Goal: Task Accomplishment & Management: Complete application form

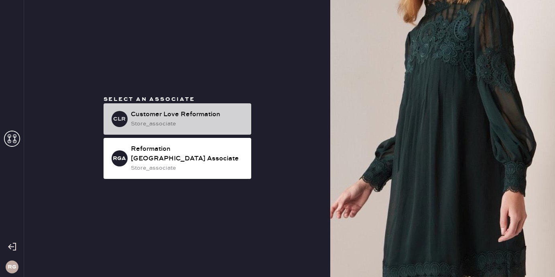
click at [192, 128] on div "store_associate" at bounding box center [188, 123] width 114 height 9
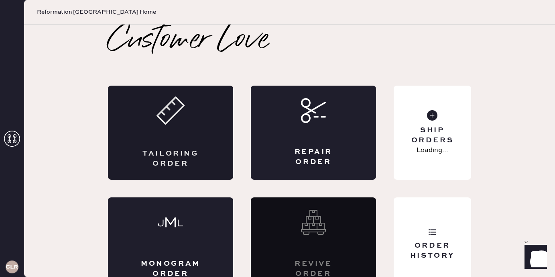
click at [210, 147] on div "Tailoring Order" at bounding box center [170, 133] width 125 height 94
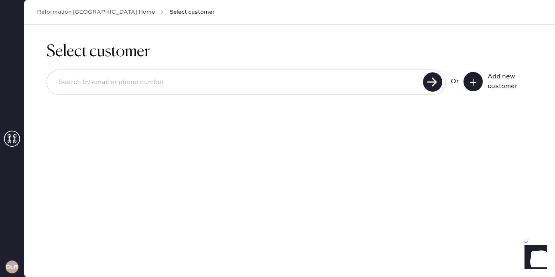
click at [473, 83] on use at bounding box center [473, 82] width 6 height 6
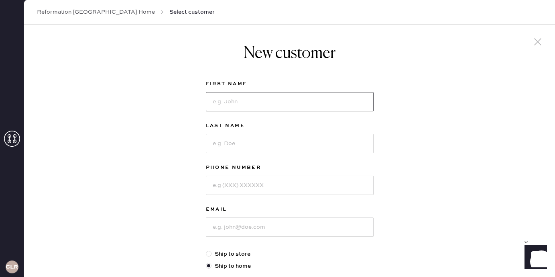
click at [302, 99] on input at bounding box center [290, 101] width 168 height 19
type input "[PERSON_NAME]"
click at [228, 144] on input at bounding box center [290, 143] width 168 height 19
type input "[PERSON_NAME]"
click at [230, 182] on input at bounding box center [290, 184] width 168 height 19
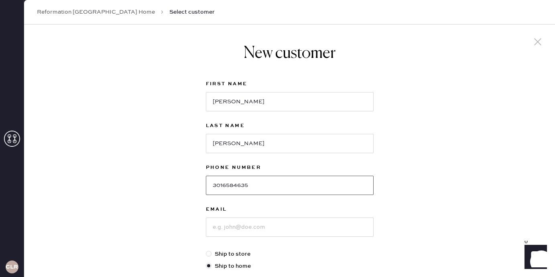
type input "3016584635"
click at [229, 233] on input at bounding box center [290, 226] width 168 height 19
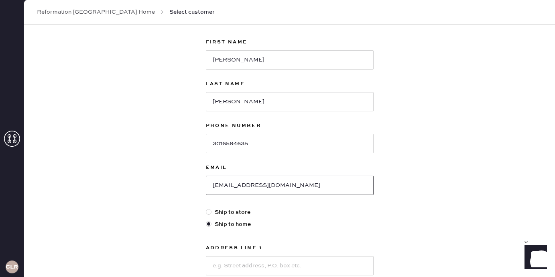
scroll to position [164, 0]
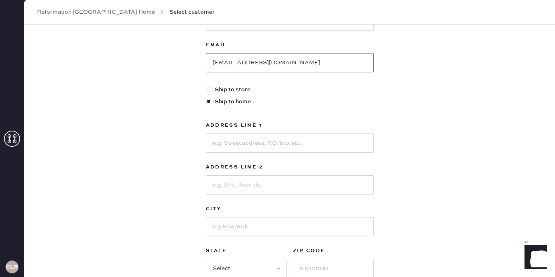
type input "[EMAIL_ADDRESS][DOMAIN_NAME]"
click at [253, 142] on input at bounding box center [290, 142] width 168 height 19
type input "[STREET_ADDRESS]"
click at [240, 185] on input at bounding box center [290, 184] width 168 height 19
type input "3"
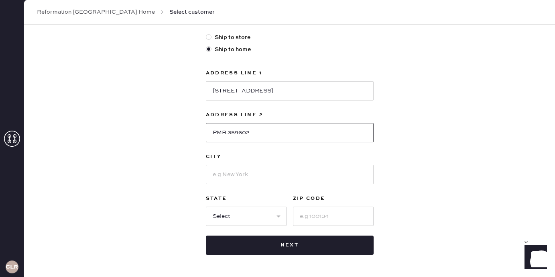
scroll to position [222, 0]
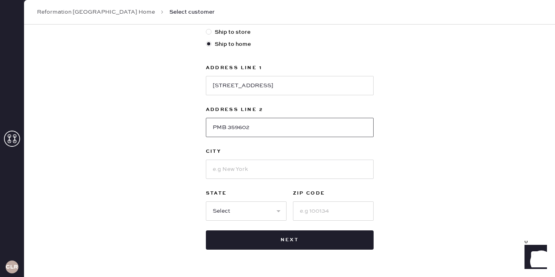
type input "PMB 359602"
click at [225, 171] on input at bounding box center [290, 168] width 168 height 19
type input "[GEOGRAPHIC_DATA]"
click at [232, 214] on select "Select AK AL AR AZ CA CO CT [GEOGRAPHIC_DATA] DE FL [GEOGRAPHIC_DATA] HI [GEOGR…" at bounding box center [246, 210] width 81 height 19
select select "TN"
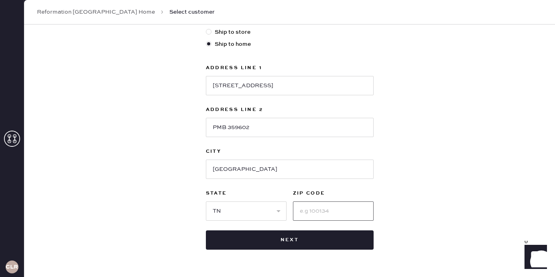
click at [334, 209] on input at bounding box center [333, 210] width 81 height 19
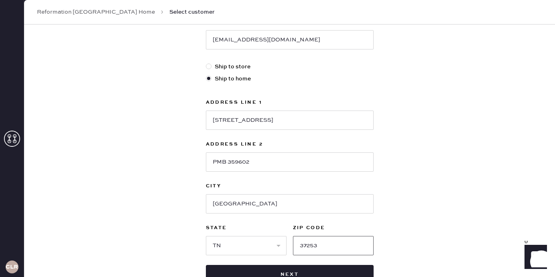
scroll to position [193, 0]
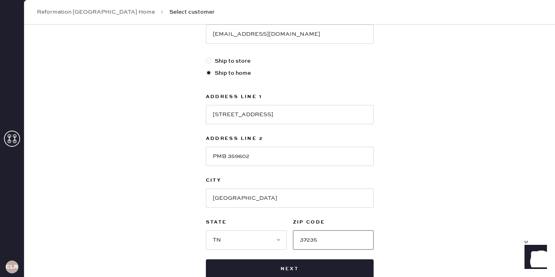
type input "37235"
click at [485, 159] on div "New customer First Name [PERSON_NAME] Last Name [PERSON_NAME] Phone Number [PHO…" at bounding box center [289, 81] width 531 height 498
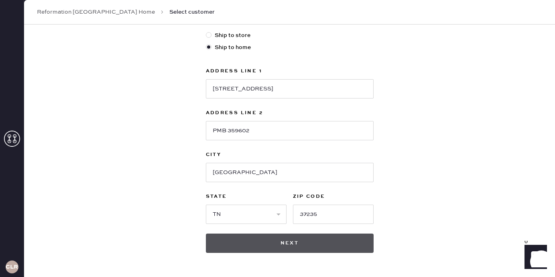
click at [292, 245] on button "Next" at bounding box center [290, 242] width 168 height 19
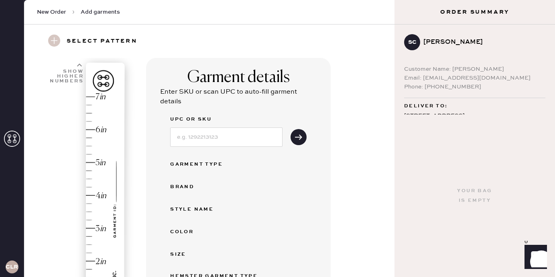
scroll to position [29, 0]
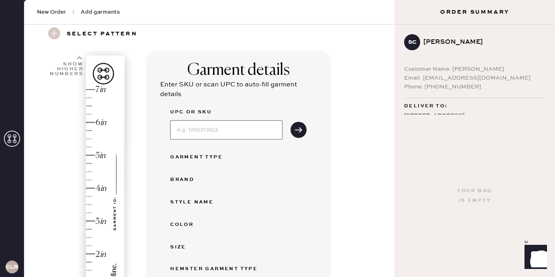
click at [209, 132] on input at bounding box center [226, 129] width 112 height 19
click at [301, 126] on icon "submit" at bounding box center [299, 130] width 8 height 8
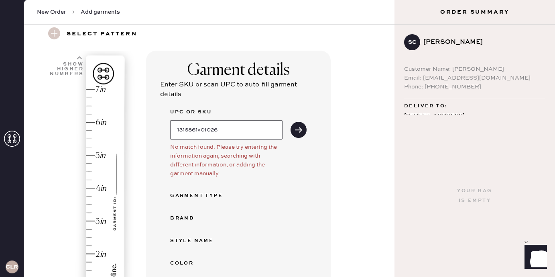
click at [228, 130] on input "1316861v0I026" at bounding box center [226, 129] width 112 height 19
click at [208, 130] on input "1316861v0I026" at bounding box center [226, 129] width 112 height 19
click at [298, 132] on icon "submit" at bounding box center [299, 130] width 8 height 8
click at [229, 131] on input "1316861v01026" at bounding box center [226, 129] width 112 height 19
click at [191, 130] on input "1316861v01026" at bounding box center [226, 129] width 112 height 19
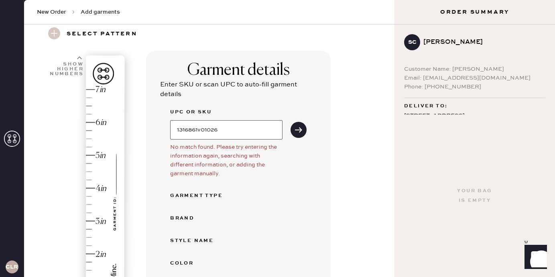
click at [193, 130] on input "1316861v01026" at bounding box center [226, 129] width 112 height 19
click at [199, 128] on input "1316861v01026" at bounding box center [226, 129] width 112 height 19
click at [208, 130] on input "1316861v01026" at bounding box center [226, 129] width 112 height 19
click at [291, 122] on button "submit" at bounding box center [299, 130] width 16 height 16
click at [203, 132] on input "1316861v0I026" at bounding box center [226, 129] width 112 height 19
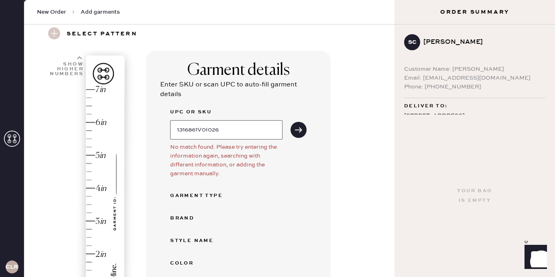
click at [291, 122] on button "submit" at bounding box center [299, 130] width 16 height 16
click at [299, 129] on icon "submit" at bounding box center [299, 130] width 8 height 8
click at [207, 131] on input "1316861V0I026" at bounding box center [226, 129] width 112 height 19
type input "1316861VOI026"
click at [298, 127] on icon "submit" at bounding box center [299, 130] width 8 height 8
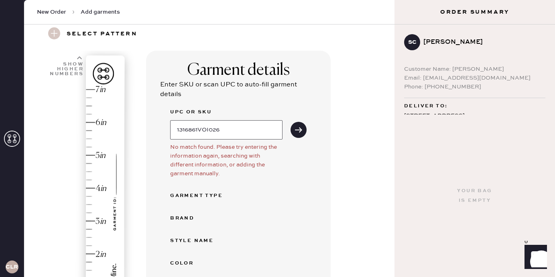
click at [263, 131] on input "1316861VOI026" at bounding box center [226, 129] width 112 height 19
click at [210, 128] on input "1316861VOI026" at bounding box center [226, 129] width 112 height 19
click at [295, 136] on button "submit" at bounding box center [299, 130] width 16 height 16
click at [298, 131] on icon "submit" at bounding box center [299, 130] width 8 height 8
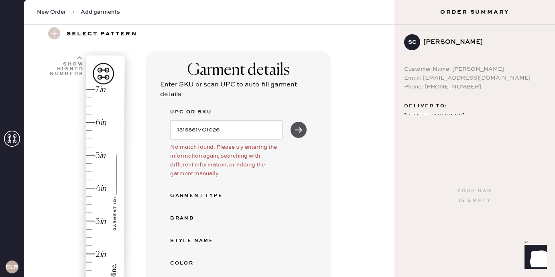
click at [298, 131] on icon "submit" at bounding box center [299, 130] width 8 height 8
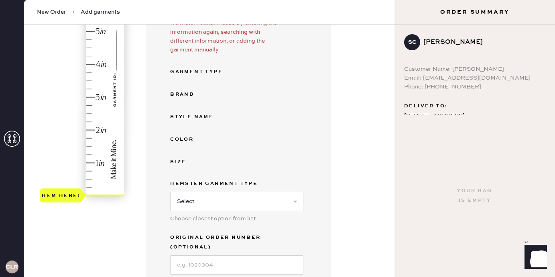
scroll to position [159, 0]
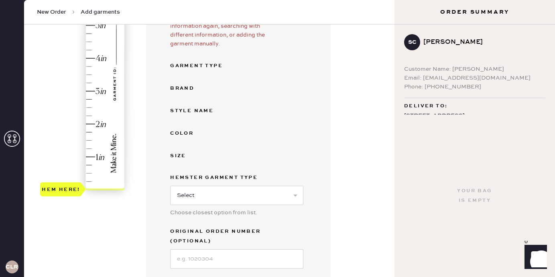
click at [226, 271] on button "Add manually instead" at bounding box center [238, 279] width 95 height 16
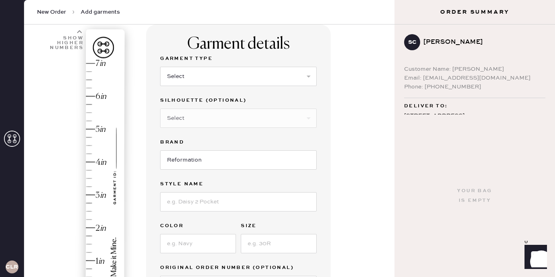
scroll to position [51, 0]
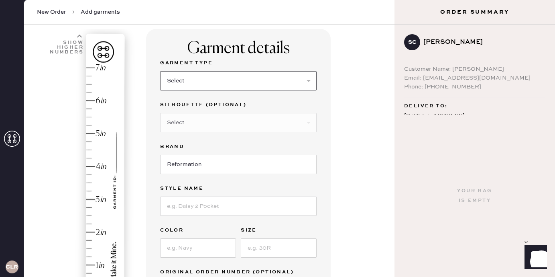
click at [212, 86] on select "Select Basic Skirt Jeans Leggings Pants Shorts Basic Sleeved Dress Basic Sleeve…" at bounding box center [238, 80] width 157 height 19
select select "2"
click at [204, 120] on select "Select Shorts Cropped Flare Boot Cut Straight Skinny Other" at bounding box center [238, 122] width 157 height 19
select select "other"
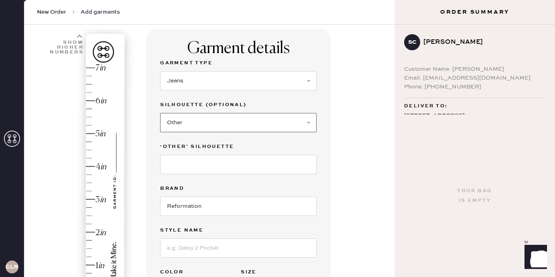
scroll to position [149, 0]
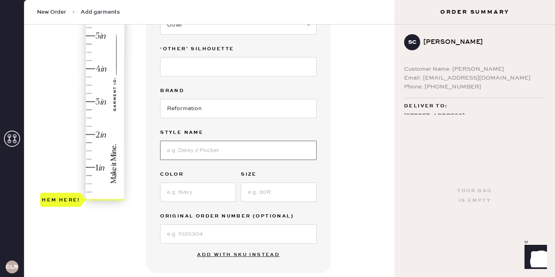
click at [205, 154] on input at bounding box center [238, 150] width 157 height 19
type input "[PERSON_NAME] Super Stretch Low Rise Wide Leg Jeans"
click at [186, 194] on input at bounding box center [198, 191] width 76 height 19
type input "Reservoir"
click at [253, 190] on input at bounding box center [279, 191] width 76 height 19
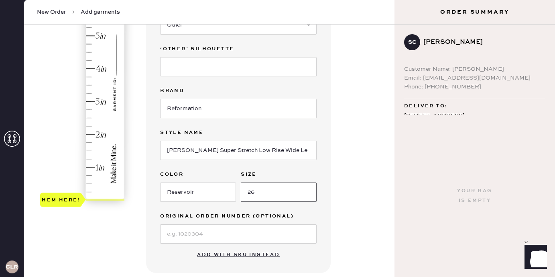
scroll to position [173, 0]
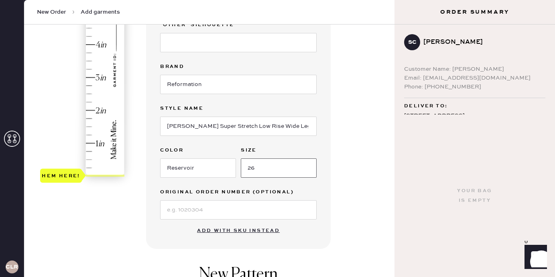
type input "26"
click at [185, 232] on div "Garment details Garment Type Select Basic Skirt Jeans Leggings Pants Shorts Bas…" at bounding box center [238, 77] width 185 height 341
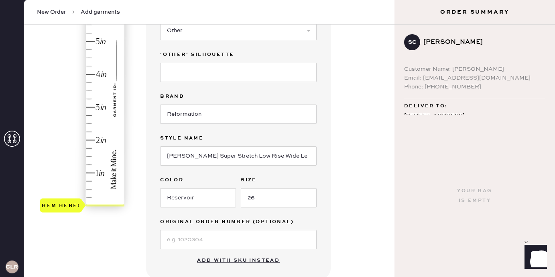
scroll to position [31, 0]
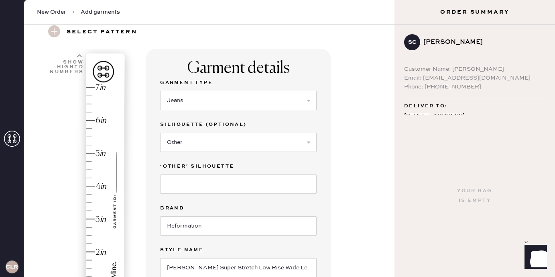
type input "4"
click at [93, 186] on div "Hem here!" at bounding box center [83, 202] width 86 height 237
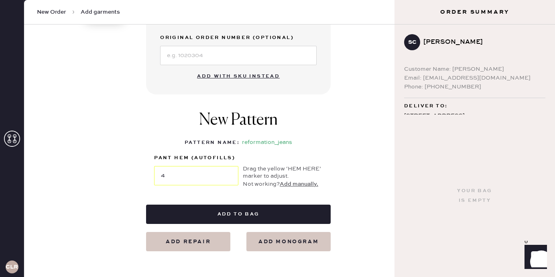
scroll to position [341, 0]
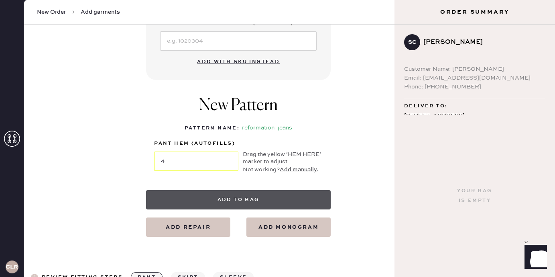
click at [237, 197] on button "Add to bag" at bounding box center [238, 199] width 185 height 19
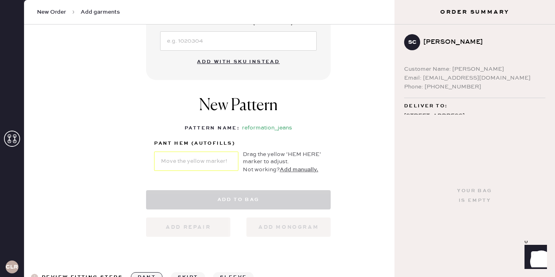
select select "2"
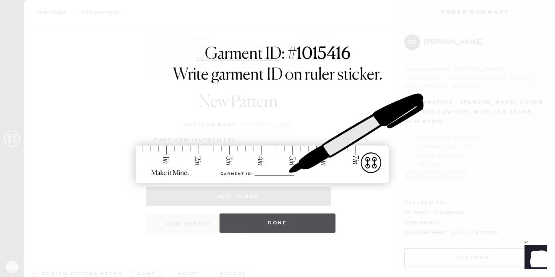
click at [317, 226] on button "Done" at bounding box center [278, 222] width 116 height 19
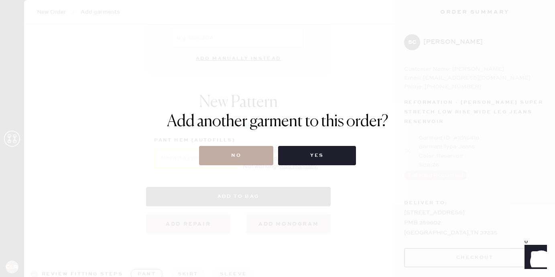
click at [263, 152] on button "No" at bounding box center [236, 155] width 74 height 19
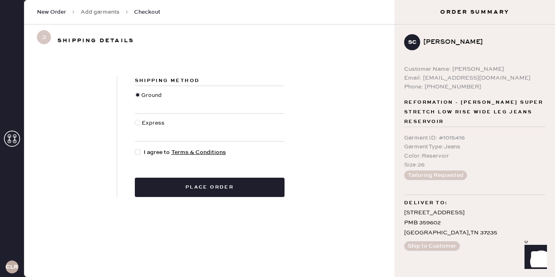
click at [136, 152] on div at bounding box center [138, 152] width 6 height 6
click at [135, 148] on input "I agree to Terms & Conditions" at bounding box center [135, 148] width 0 height 0
checkbox input "true"
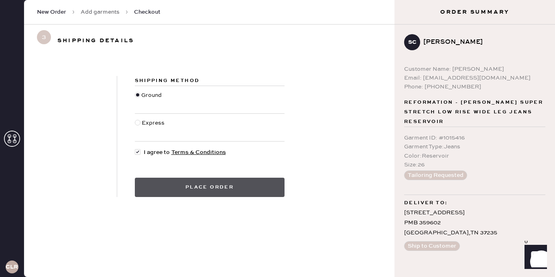
click at [159, 187] on button "Place order" at bounding box center [210, 186] width 150 height 19
